Goal: Find specific page/section: Find specific page/section

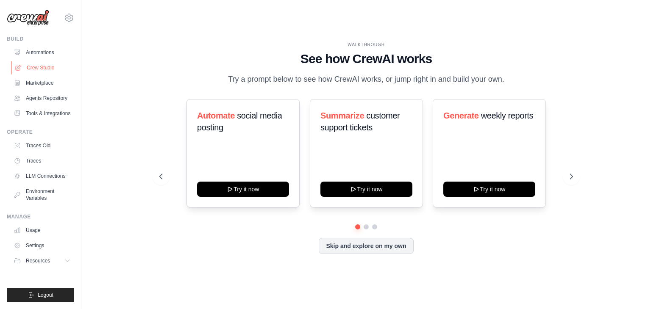
click at [34, 67] on link "Crew Studio" at bounding box center [43, 68] width 64 height 14
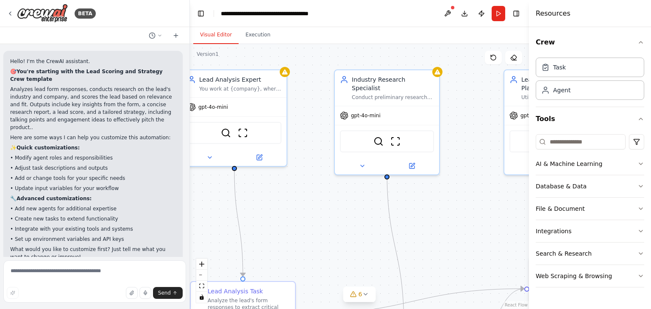
scroll to position [10, 0]
